Goal: Transaction & Acquisition: Purchase product/service

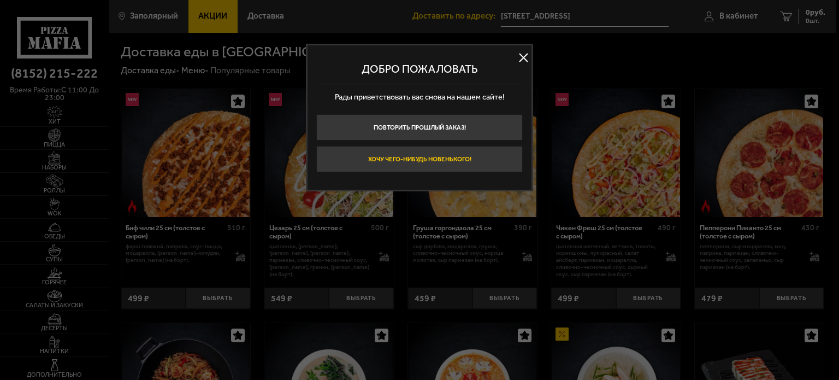
click at [390, 159] on button "Хочу чего-нибудь новенького!" at bounding box center [419, 159] width 207 height 26
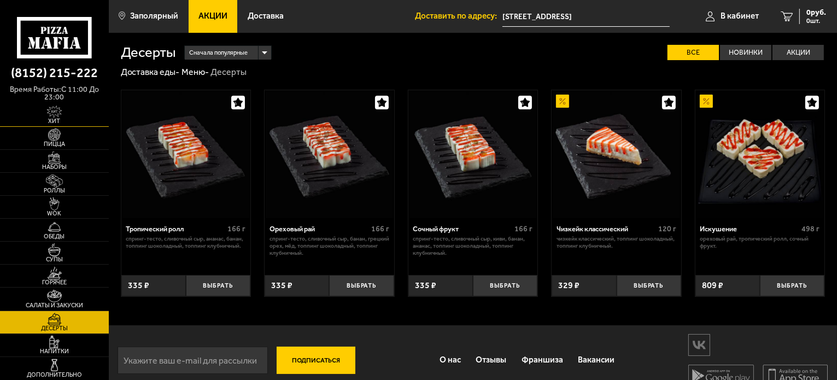
click at [51, 122] on span "Хит" at bounding box center [54, 121] width 109 height 6
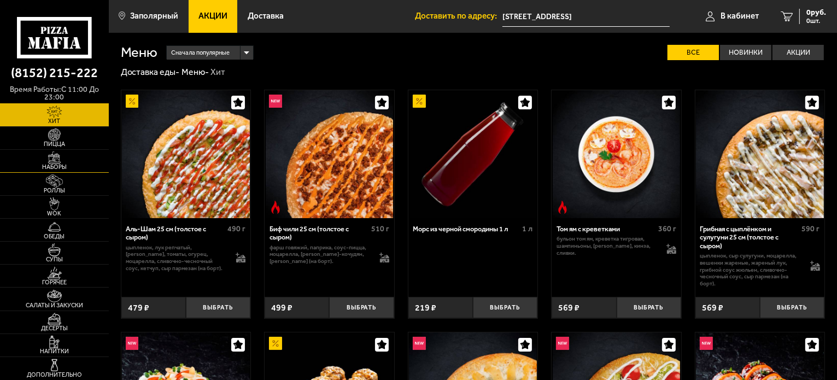
click at [52, 164] on span "Наборы" at bounding box center [54, 167] width 109 height 6
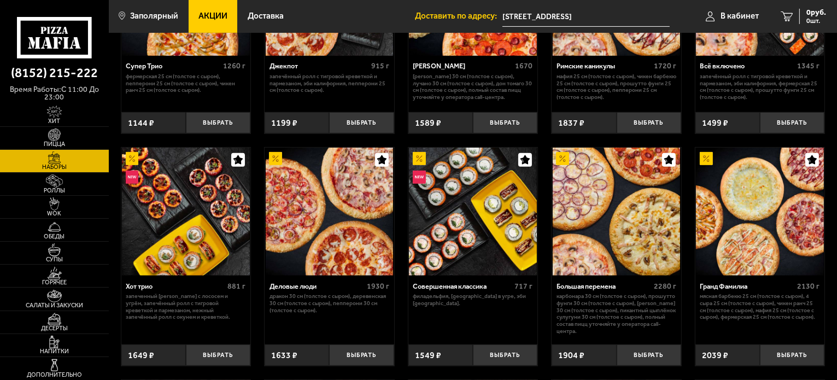
scroll to position [273, 0]
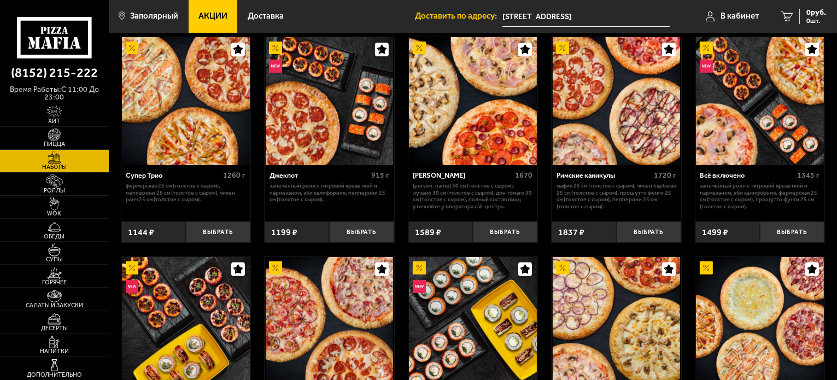
drag, startPoint x: 143, startPoint y: 177, endPoint x: 132, endPoint y: 207, distance: 32.0
click at [132, 207] on div "Супер Трио 1260 г Фермерская 25 см (толстое с сыром), Пепперони 25 см (толстое …" at bounding box center [186, 190] width 130 height 50
click at [140, 178] on div "Супер Трио" at bounding box center [173, 175] width 95 height 8
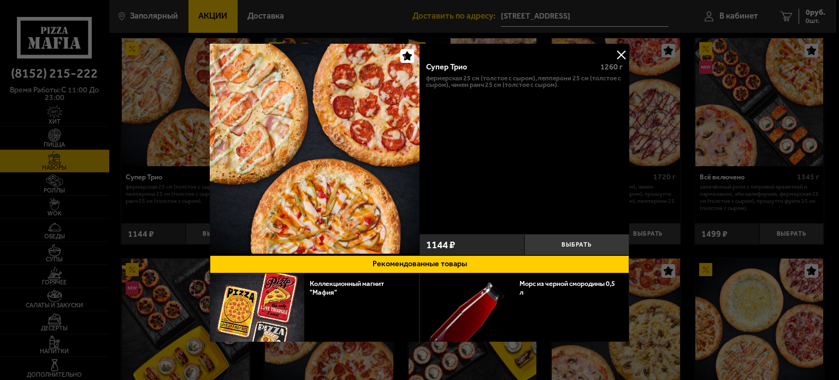
click at [616, 52] on button at bounding box center [621, 54] width 16 height 16
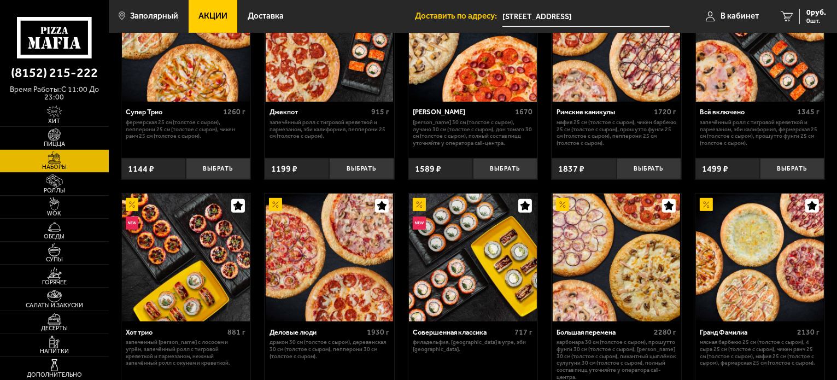
scroll to position [383, 0]
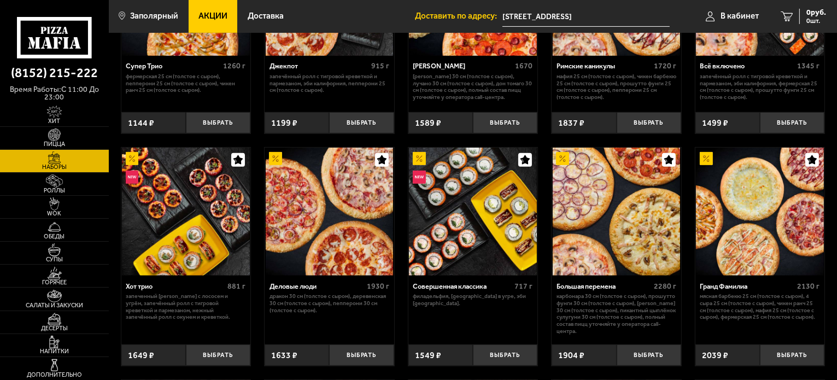
drag, startPoint x: 287, startPoint y: 289, endPoint x: 286, endPoint y: 310, distance: 21.3
click at [287, 309] on p "Дракон 30 см (толстое с сыром), Деревенская 30 см (толстое с сыром), Пепперони …" at bounding box center [329, 303] width 120 height 21
click at [287, 286] on div "Деловые люди" at bounding box center [316, 286] width 95 height 8
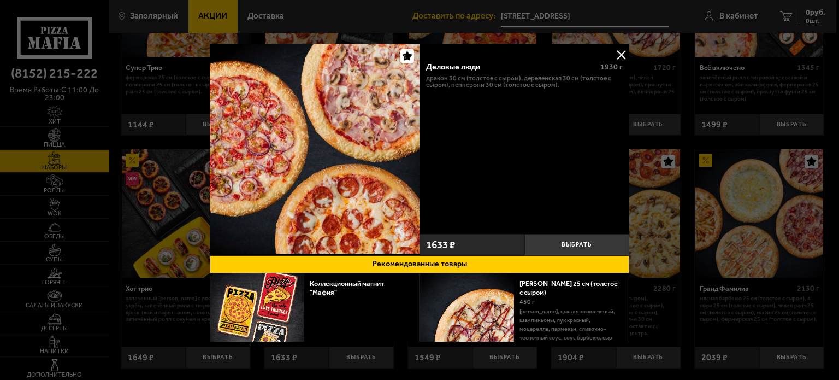
click at [619, 55] on button at bounding box center [621, 54] width 16 height 16
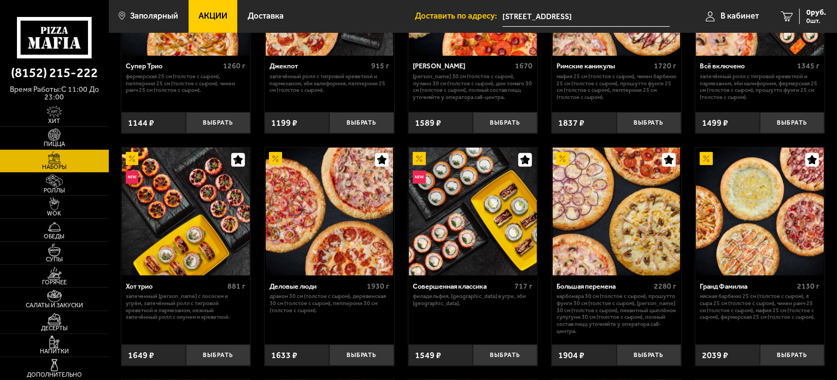
scroll to position [219, 0]
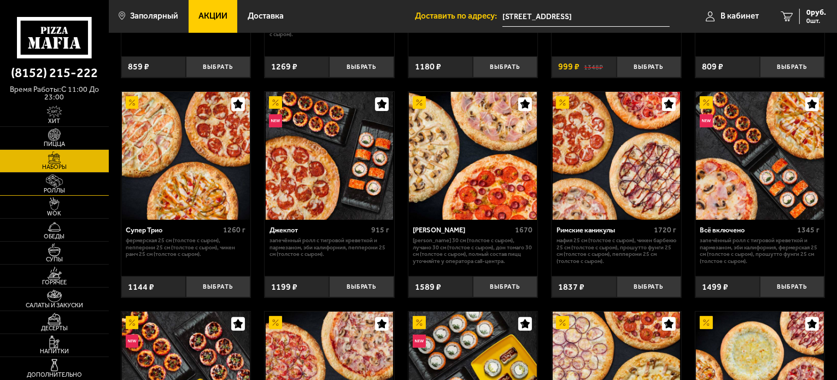
click at [56, 184] on img at bounding box center [54, 180] width 33 height 13
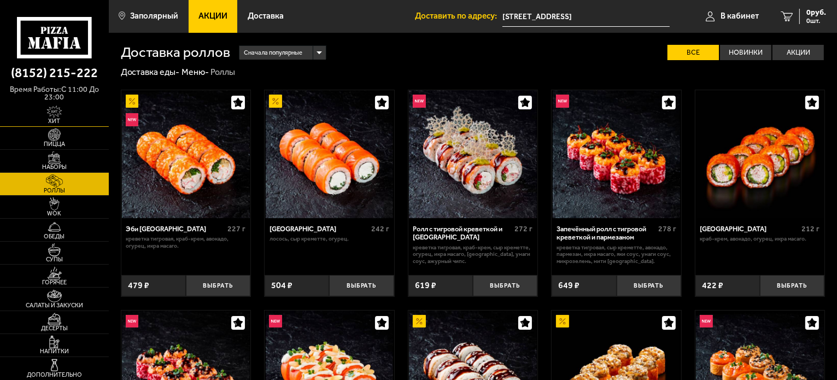
click at [57, 111] on img at bounding box center [54, 111] width 33 height 13
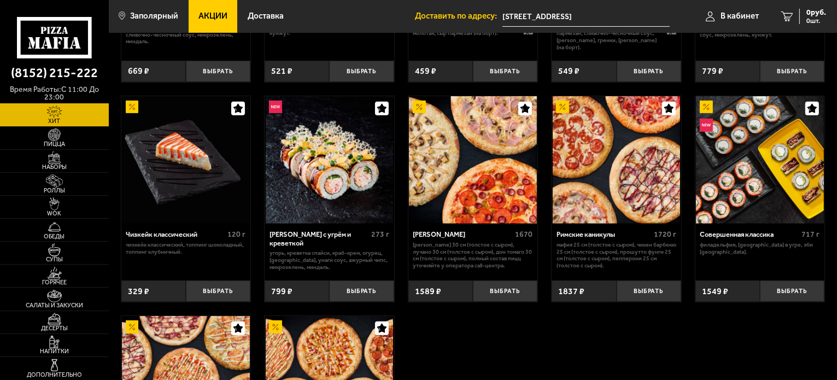
scroll to position [383, 0]
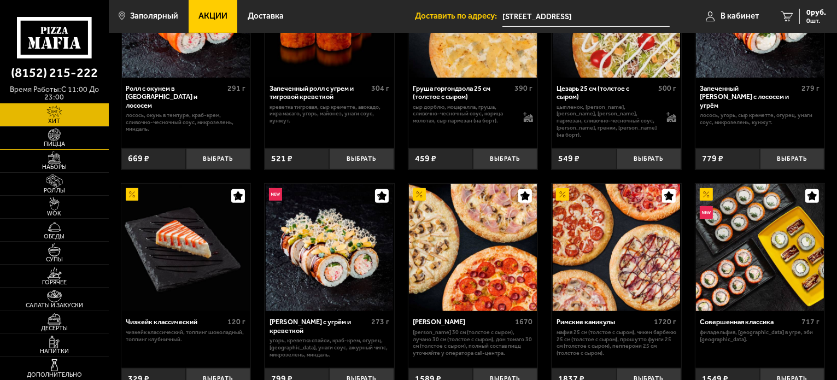
click at [55, 139] on img at bounding box center [54, 134] width 33 height 13
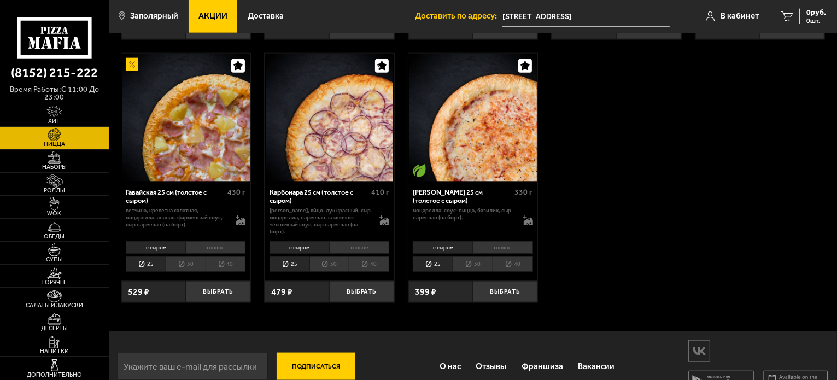
scroll to position [1410, 0]
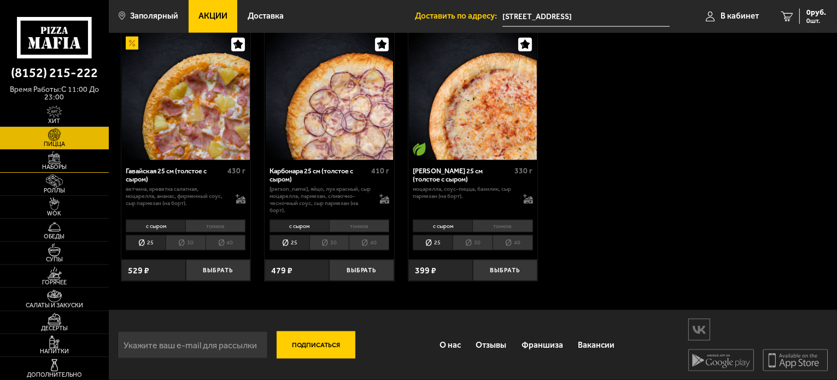
click at [58, 162] on img at bounding box center [54, 157] width 33 height 13
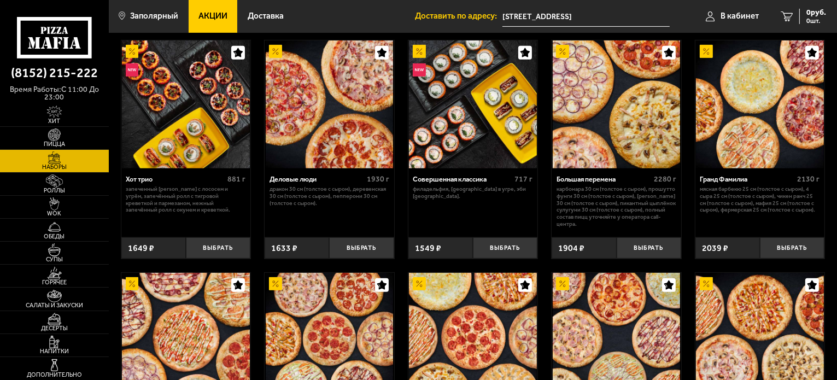
scroll to position [492, 0]
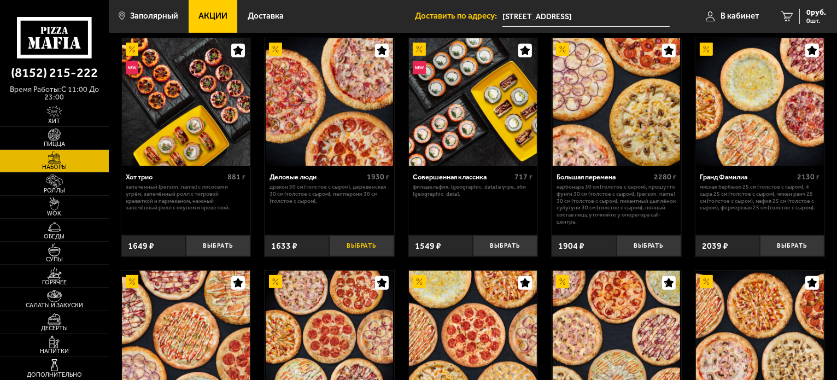
click at [351, 240] on button "Выбрать" at bounding box center [361, 245] width 64 height 21
click at [58, 187] on span "Роллы" at bounding box center [54, 190] width 109 height 6
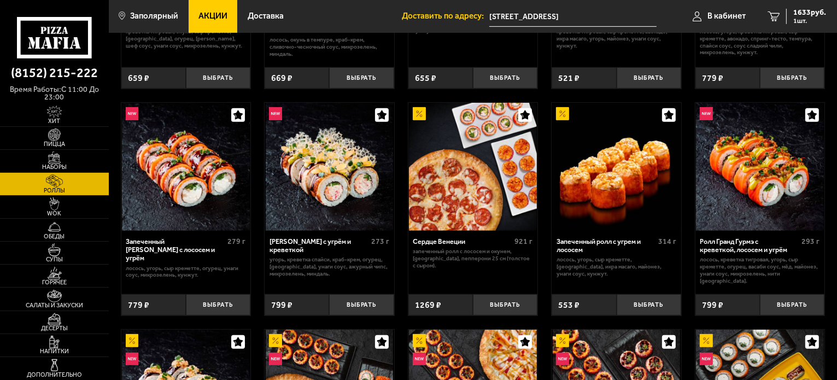
scroll to position [437, 0]
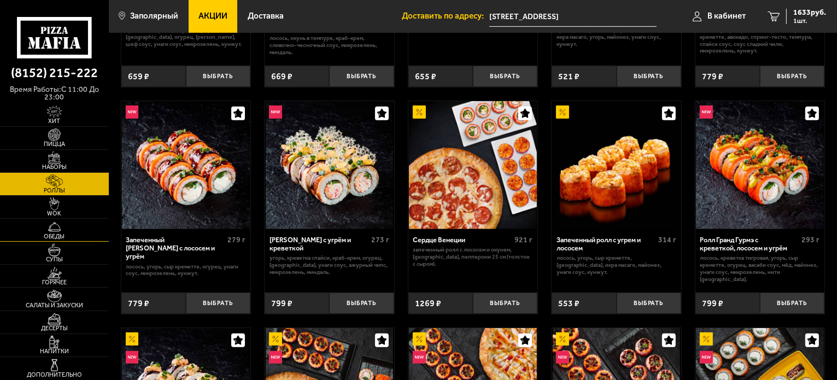
click at [51, 227] on img at bounding box center [54, 226] width 33 height 13
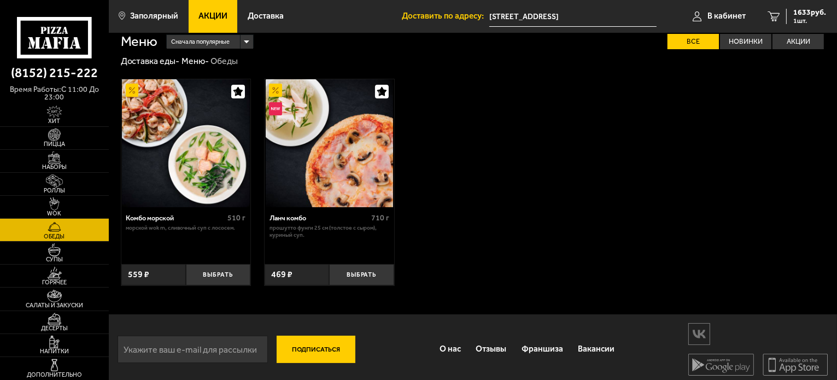
scroll to position [16, 0]
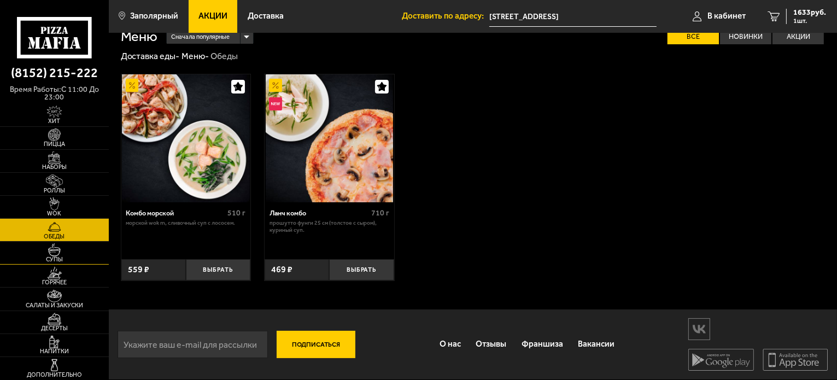
click at [49, 254] on img at bounding box center [54, 249] width 33 height 13
